Goal: Check status

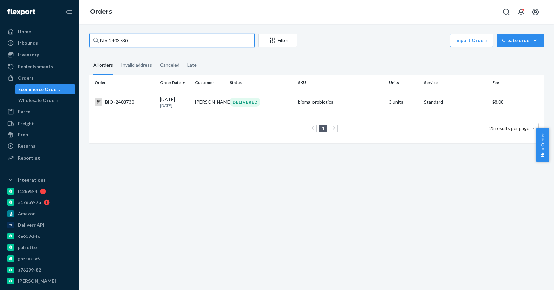
drag, startPoint x: 138, startPoint y: 36, endPoint x: 123, endPoint y: 41, distance: 15.8
click at [117, 39] on input "BIo-2403730" at bounding box center [171, 40] width 165 height 13
click at [132, 40] on input "BIo-2403730" at bounding box center [171, 40] width 165 height 13
click at [117, 41] on input "BIo-2403730" at bounding box center [171, 40] width 165 height 13
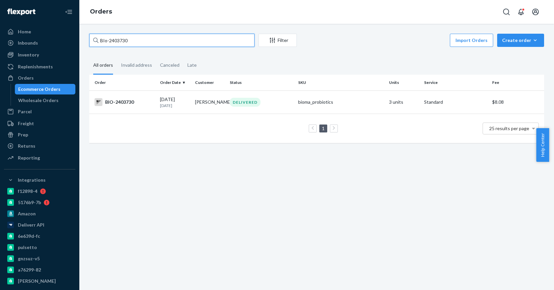
paste input "70962"
type input "BIo-2470962"
click at [150, 102] on div "BIO-2470962" at bounding box center [125, 102] width 60 height 8
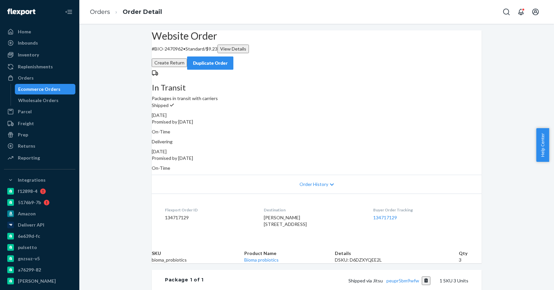
scroll to position [62, 0]
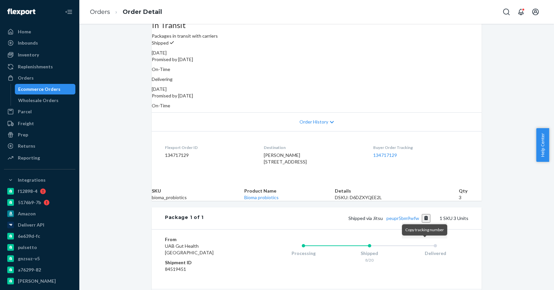
click at [424, 223] on button "Copy tracking number" at bounding box center [426, 218] width 9 height 9
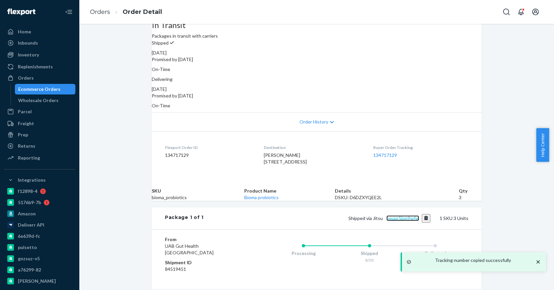
click at [408, 221] on link "peupr5bm9wfw" at bounding box center [402, 219] width 33 height 6
